Goal: Task Accomplishment & Management: Use online tool/utility

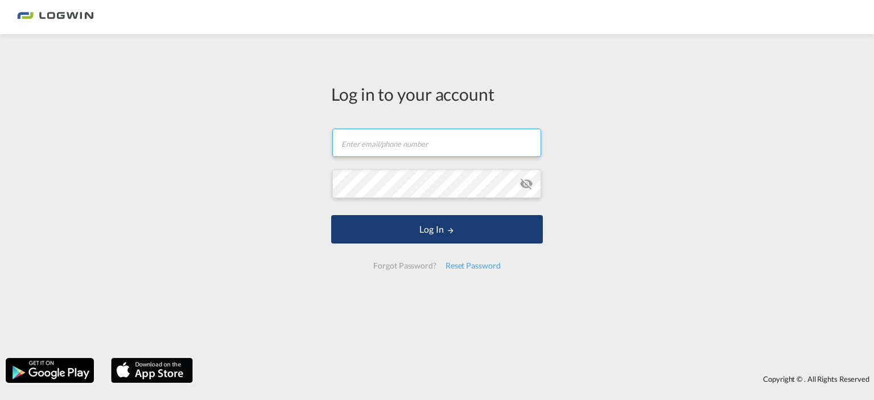
type input "[PERSON_NAME][EMAIL_ADDRESS][DOMAIN_NAME]"
click at [425, 227] on button "Log In" at bounding box center [437, 229] width 212 height 28
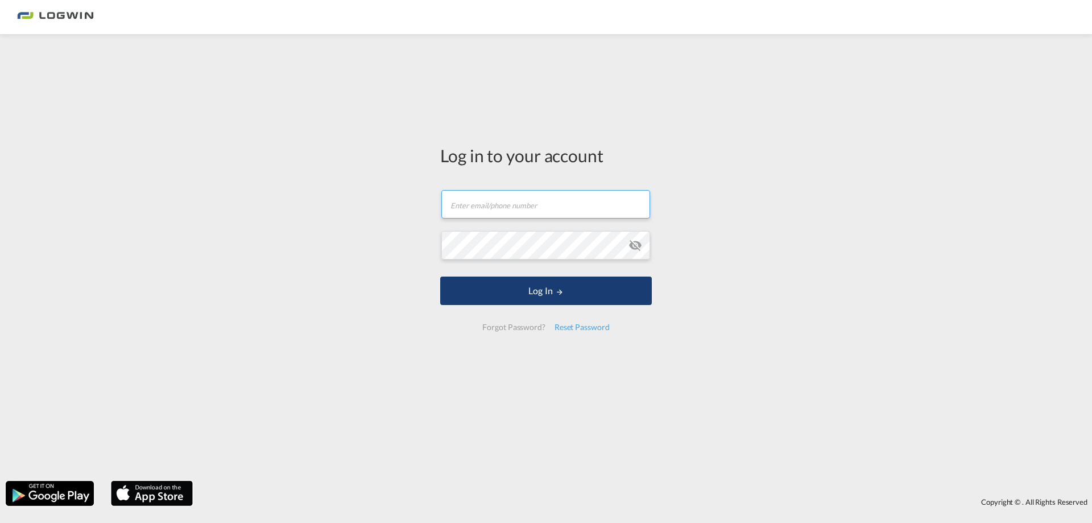
type input "[PERSON_NAME][EMAIL_ADDRESS][DOMAIN_NAME]"
click at [552, 289] on button "Log In" at bounding box center [546, 290] width 212 height 28
